Goal: Transaction & Acquisition: Purchase product/service

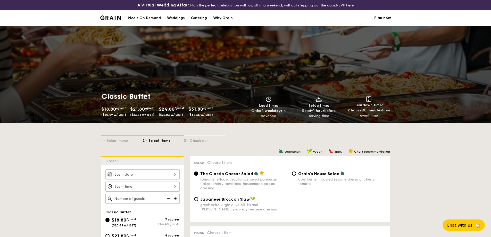
click at [159, 18] on div "Catering" at bounding box center [199, 17] width 16 height 15
select select
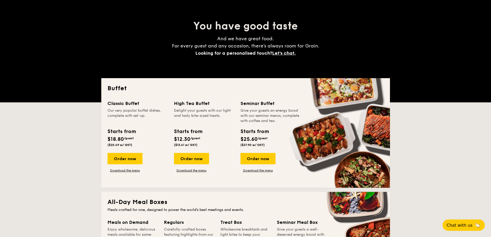
scroll to position [52, 0]
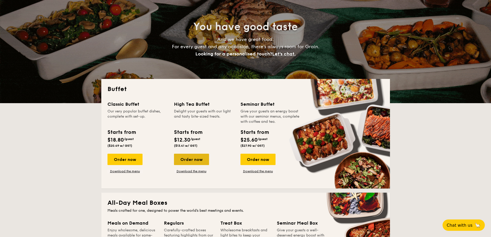
click at [159, 56] on div "Order now" at bounding box center [191, 158] width 35 height 11
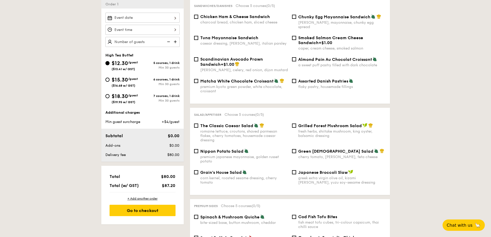
scroll to position [155, 0]
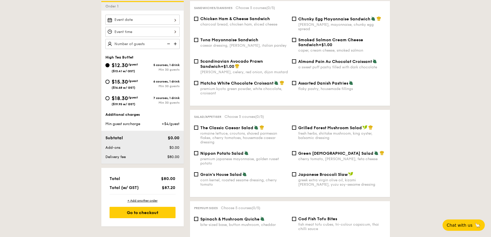
click at [105, 56] on div "$15.30 /guest ($16.68 w/ GST) 6 courses, 1 drink Min 30 guests" at bounding box center [142, 85] width 78 height 14
drag, startPoint x: 109, startPoint y: 82, endPoint x: 113, endPoint y: 88, distance: 6.9
click at [110, 56] on div "$15.30 /guest ($16.68 w/ GST)" at bounding box center [123, 83] width 37 height 11
click at [109, 56] on input "$15.30 /guest ($16.68 w/ GST) 6 courses, 1 drink Min 30 guests" at bounding box center [107, 82] width 4 height 4
radio input "true"
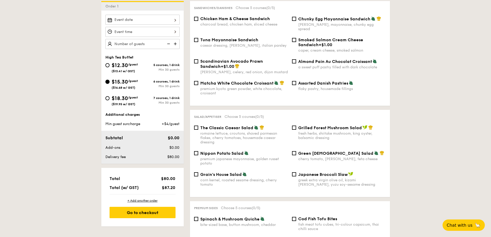
radio input "true"
click at [106, 56] on input "$18.30 /guest ($19.95 w/ GST) 7 courses, 1 drink Min 30 guests" at bounding box center [107, 98] width 4 height 4
radio input "true"
click at [107, 56] on input "$15.30 /guest ($16.68 w/ GST) 6 courses, 1 drink Min 30 guests" at bounding box center [107, 82] width 4 height 4
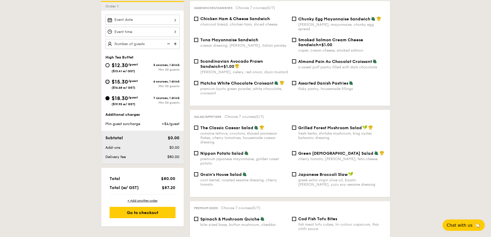
radio input "true"
click at [106, 56] on div "$18.30 /guest ($19.95 w/ GST)" at bounding box center [123, 100] width 37 height 11
click at [106, 56] on input "$18.30 /guest ($19.95 w/ GST) 7 courses, 1 drink Min 30 guests" at bounding box center [107, 98] width 4 height 4
radio input "true"
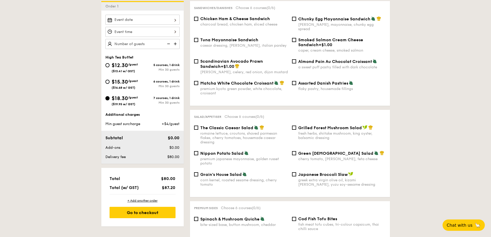
radio input "true"
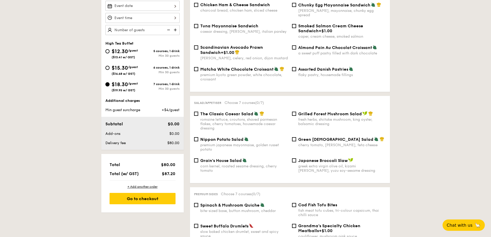
scroll to position [103, 0]
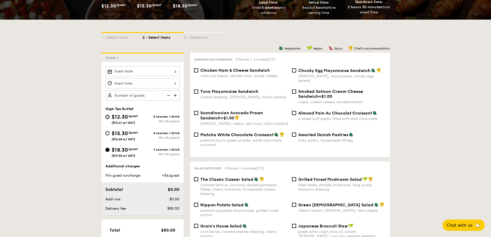
click at [109, 56] on input "$12.30 /guest ($13.41 w/ GST) 5 courses, 1 drink Min 30 guests" at bounding box center [107, 117] width 4 height 4
radio input "true"
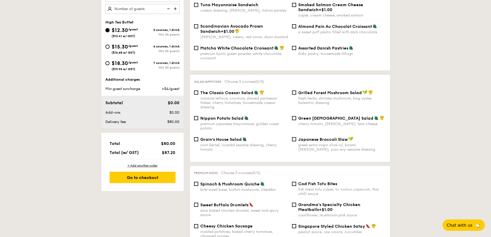
scroll to position [129, 0]
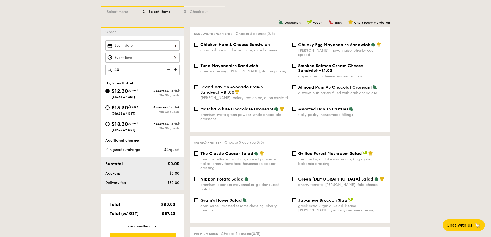
type input "40 guests"
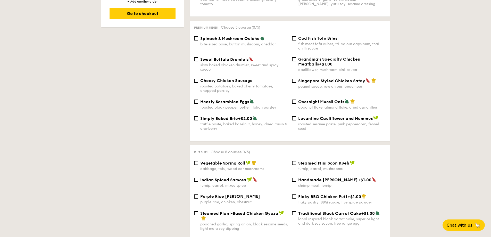
scroll to position [386, 0]
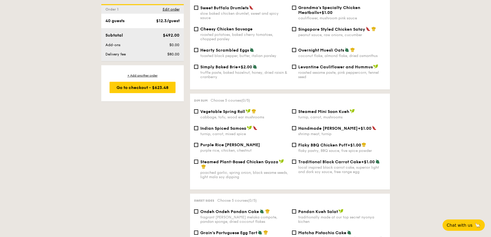
click at [159, 56] on div "Purple Rice Loh Mai Kai purple rice, chicken, chestnut" at bounding box center [241, 147] width 98 height 10
click at [159, 56] on input "Purple Rice Loh Mai Kai purple rice, chicken, chestnut" at bounding box center [196, 145] width 4 height 4
checkbox input "true"
click at [159, 56] on input "Steamed Mini Soon Kueh turnip, carrot, mushrooms" at bounding box center [294, 111] width 4 height 4
checkbox input "true"
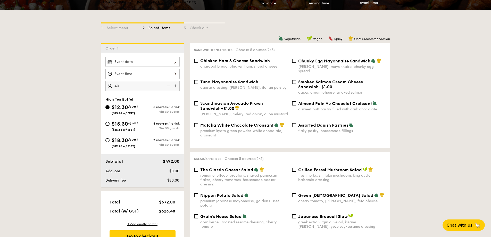
scroll to position [103, 0]
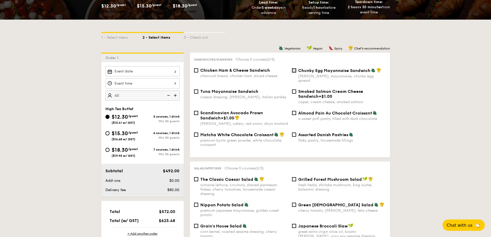
click at [159, 56] on input "Chunky Egg Mayonnaise Sandwich dijon mustard, mayonnaise, chunky egg spread" at bounding box center [294, 70] width 4 height 4
checkbox input "true"
click at [159, 56] on input "Assorted Danish Pastries flaky pastry, housemade fillings" at bounding box center [294, 134] width 4 height 4
checkbox input "false"
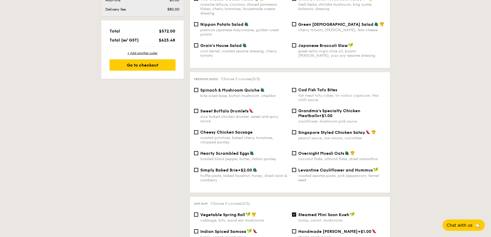
scroll to position [335, 0]
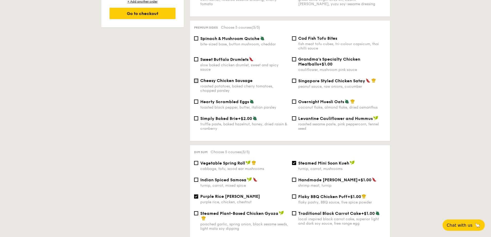
click at [159, 56] on input "Cheesy Chicken Sausage roasted potatoes, baked cherry tomatoes, chopped parsley" at bounding box center [196, 81] width 4 height 4
checkbox input "true"
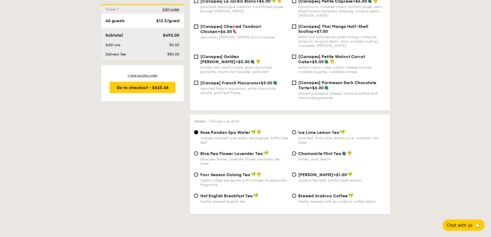
scroll to position [773, 0]
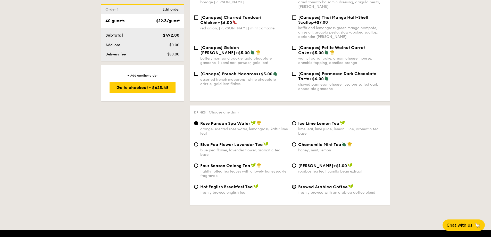
click at [159, 56] on input "Brewed Arabica Coffee freshly brewed with an arabica coffee blend" at bounding box center [294, 186] width 4 height 4
radio input "true"
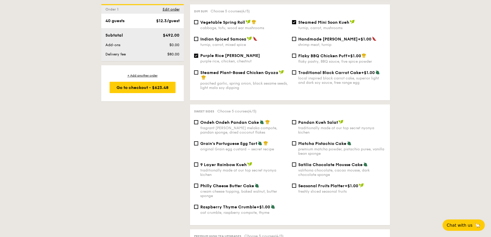
scroll to position [489, 0]
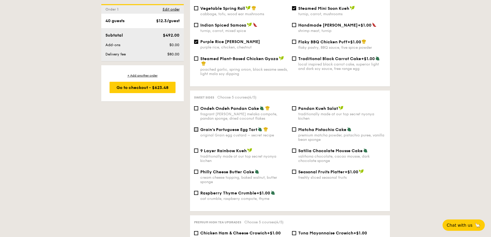
click at [159, 56] on input "Grain's Portuguese Egg Tart original Grain egg custard – secret recipe" at bounding box center [196, 129] width 4 height 4
checkbox input "true"
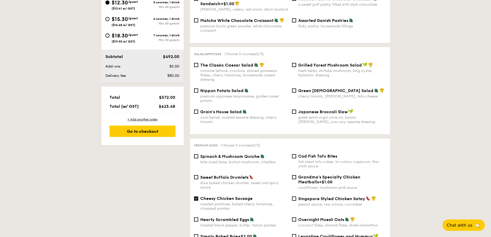
scroll to position [155, 0]
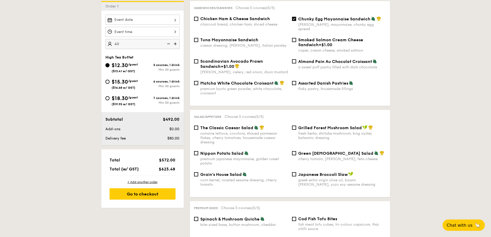
drag, startPoint x: 176, startPoint y: 160, endPoint x: 157, endPoint y: 160, distance: 18.3
click at [157, 56] on div "$572.00" at bounding box center [163, 159] width 28 height 5
drag, startPoint x: 162, startPoint y: 158, endPoint x: 176, endPoint y: 158, distance: 14.4
click at [159, 56] on div "$572.00" at bounding box center [163, 159] width 28 height 5
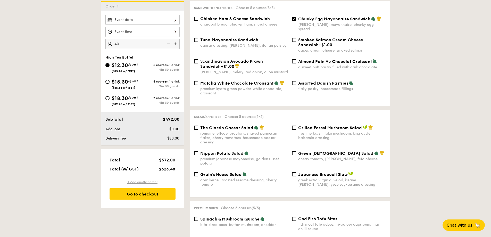
click at [145, 56] on div "+ Add another order" at bounding box center [142, 182] width 66 height 4
checkbox input "false"
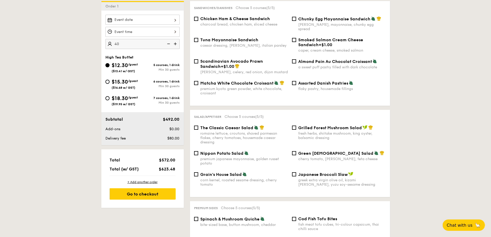
checkbox input "false"
radio input "true"
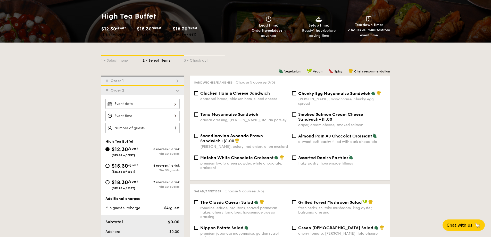
click at [141, 56] on div "✕ Order 1" at bounding box center [142, 80] width 82 height 10
checkbox input "true"
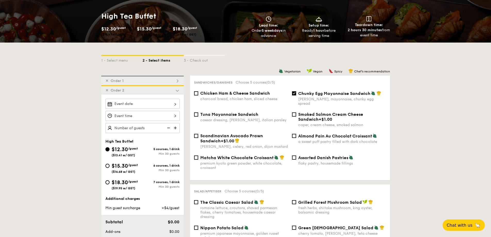
checkbox input "true"
radio input "false"
radio input "true"
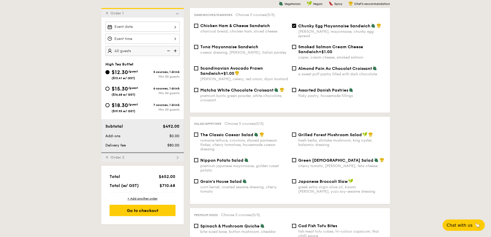
scroll to position [148, 0]
click at [134, 28] on div at bounding box center [142, 26] width 74 height 10
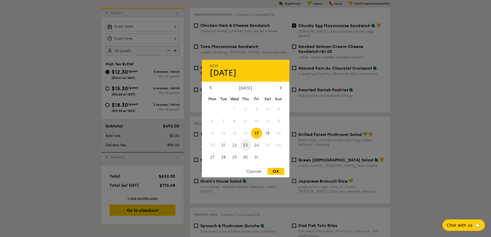
click at [159, 56] on span "23" at bounding box center [245, 145] width 11 height 11
click at [159, 56] on div "OK" at bounding box center [275, 171] width 17 height 7
type input "[DATE]"
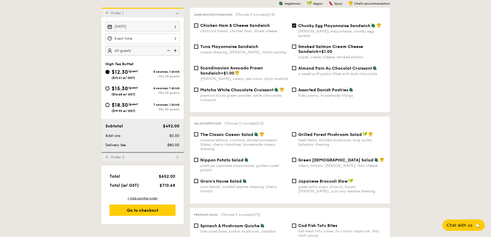
click at [139, 40] on div at bounding box center [142, 38] width 74 height 10
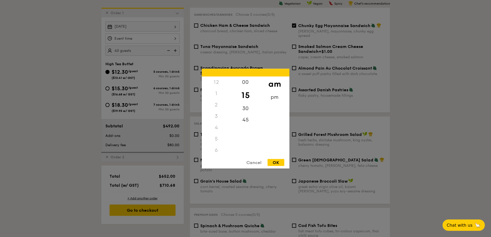
scroll to position [61, 0]
click at [159, 56] on div "10" at bounding box center [216, 136] width 29 height 15
drag, startPoint x: 241, startPoint y: 102, endPoint x: 243, endPoint y: 123, distance: 20.9
click at [159, 56] on div "00 15 30 45" at bounding box center [245, 115] width 29 height 79
click at [159, 56] on div "00" at bounding box center [245, 83] width 29 height 15
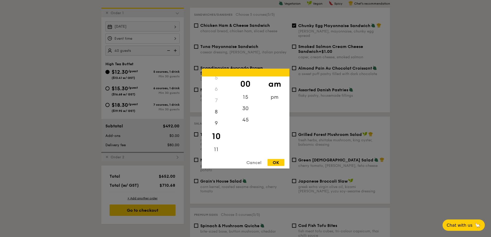
click at [159, 56] on div "OK" at bounding box center [275, 162] width 17 height 7
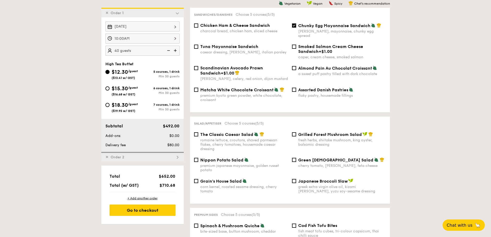
click at [148, 39] on div "10:00AM" at bounding box center [142, 38] width 74 height 10
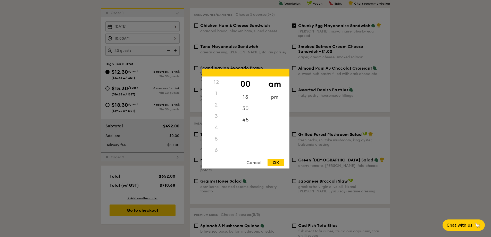
scroll to position [57, 0]
click at [159, 56] on div "9" at bounding box center [216, 129] width 29 height 15
click at [159, 56] on div "30" at bounding box center [245, 110] width 29 height 15
click at [159, 56] on div "OK" at bounding box center [275, 162] width 17 height 7
type input "9:30AM"
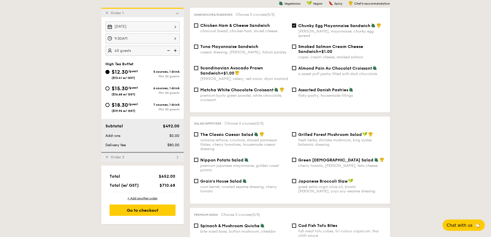
click at [125, 56] on span "Order 2" at bounding box center [117, 157] width 18 height 4
checkbox input "false"
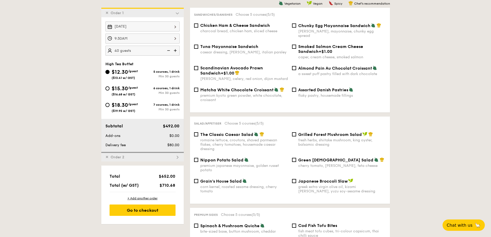
checkbox input "false"
radio input "true"
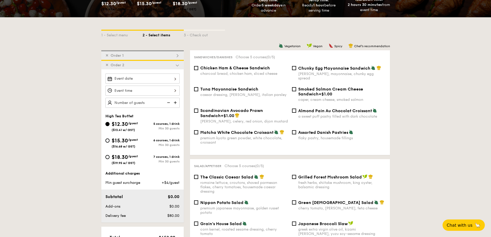
scroll to position [106, 0]
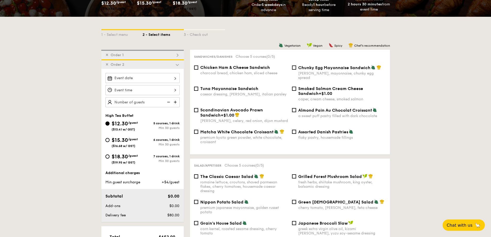
click at [106, 56] on span "✕" at bounding box center [106, 64] width 3 height 4
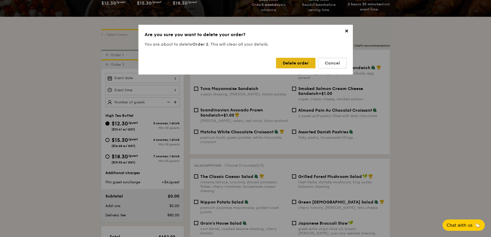
click at [159, 56] on div "Delete order" at bounding box center [295, 63] width 39 height 11
checkbox input "true"
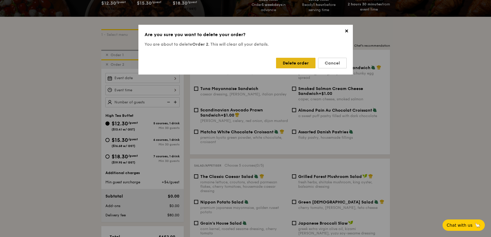
checkbox input "true"
radio input "false"
radio input "true"
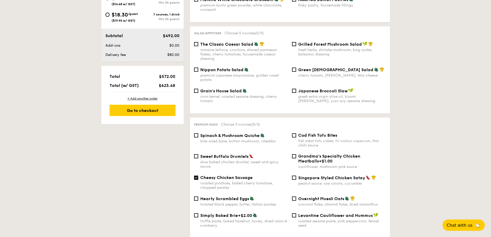
scroll to position [258, 0]
